Goal: Transaction & Acquisition: Purchase product/service

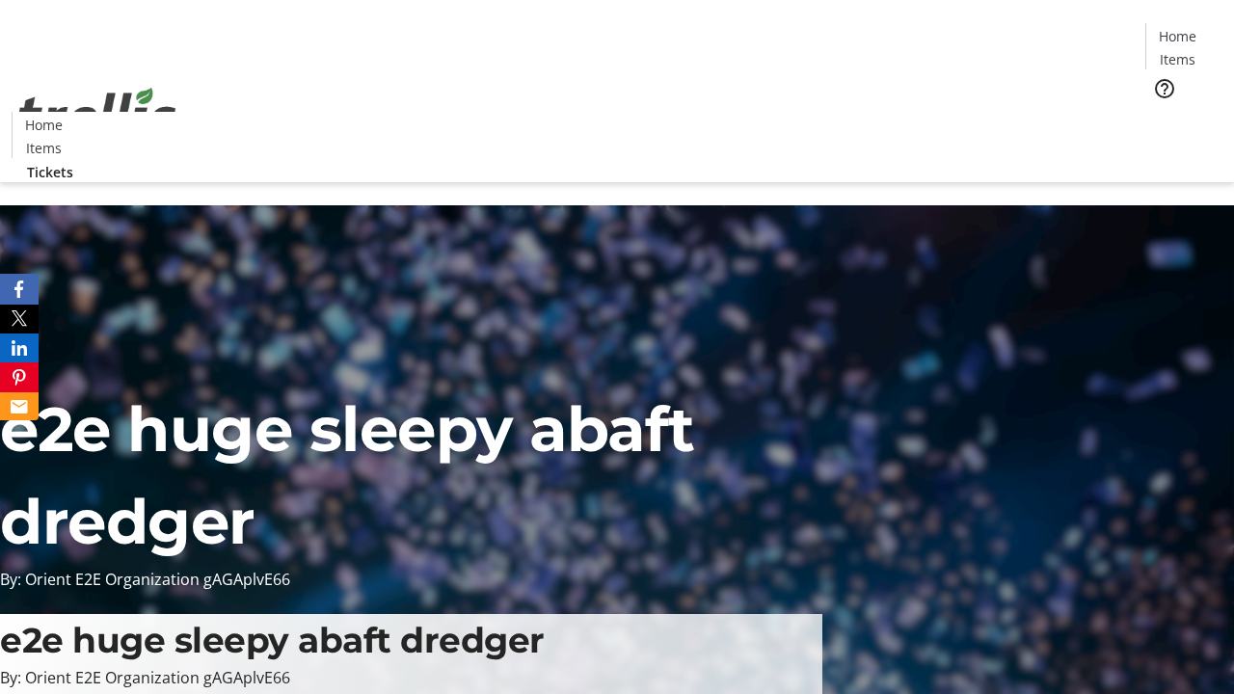
click at [1161, 112] on span "Tickets" at bounding box center [1184, 122] width 46 height 20
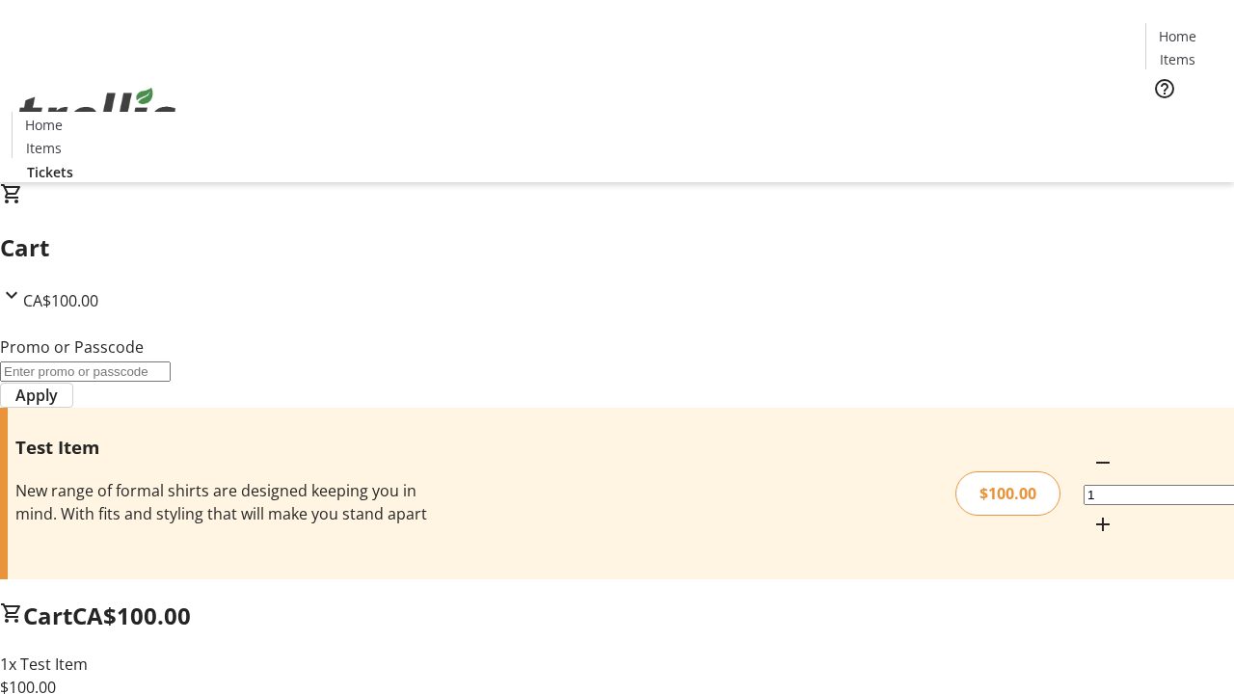
type input "FLAT"
